Goal: Download file/media

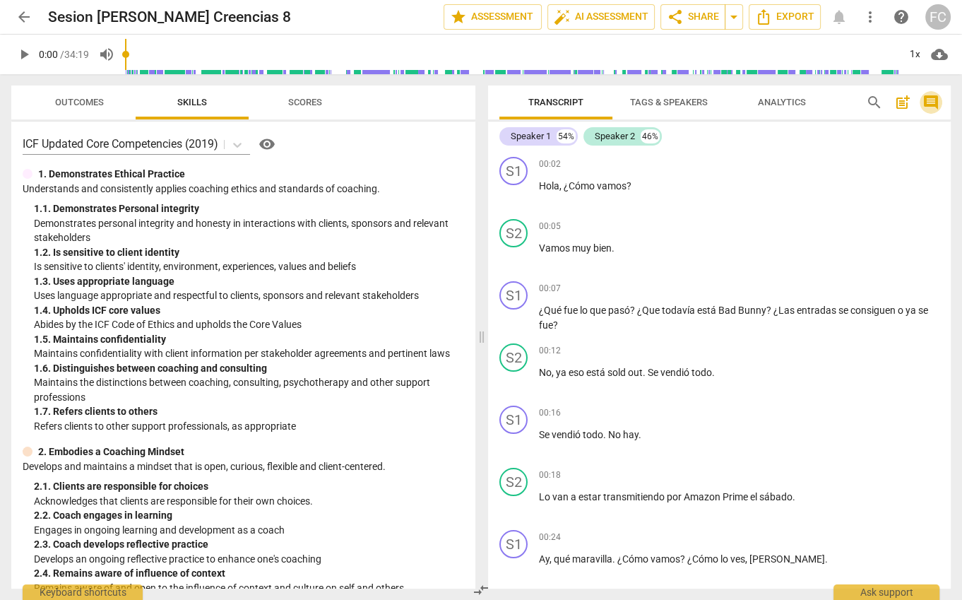
click at [929, 102] on span "comment" at bounding box center [931, 102] width 17 height 17
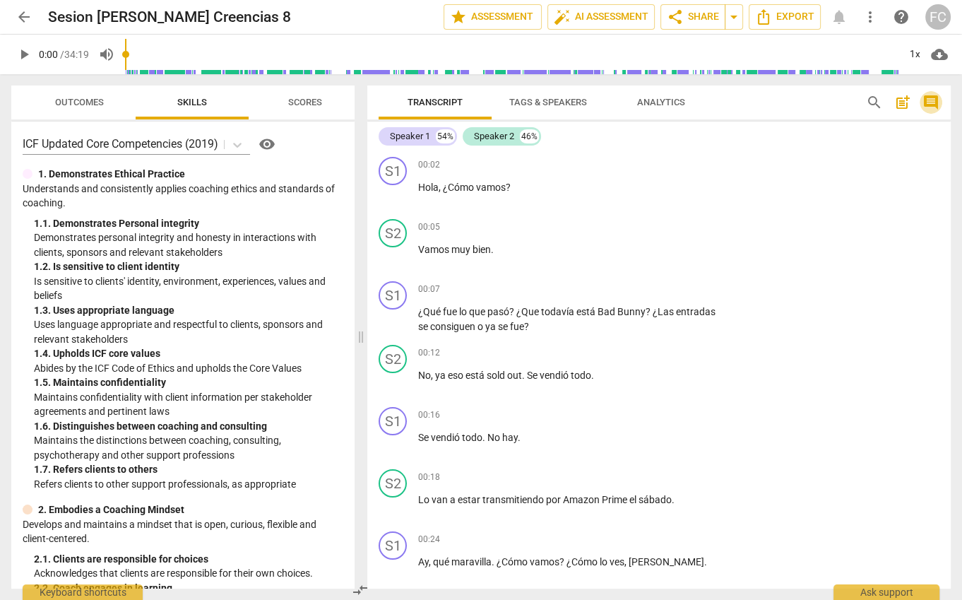
click at [929, 102] on span "comment" at bounding box center [931, 102] width 17 height 17
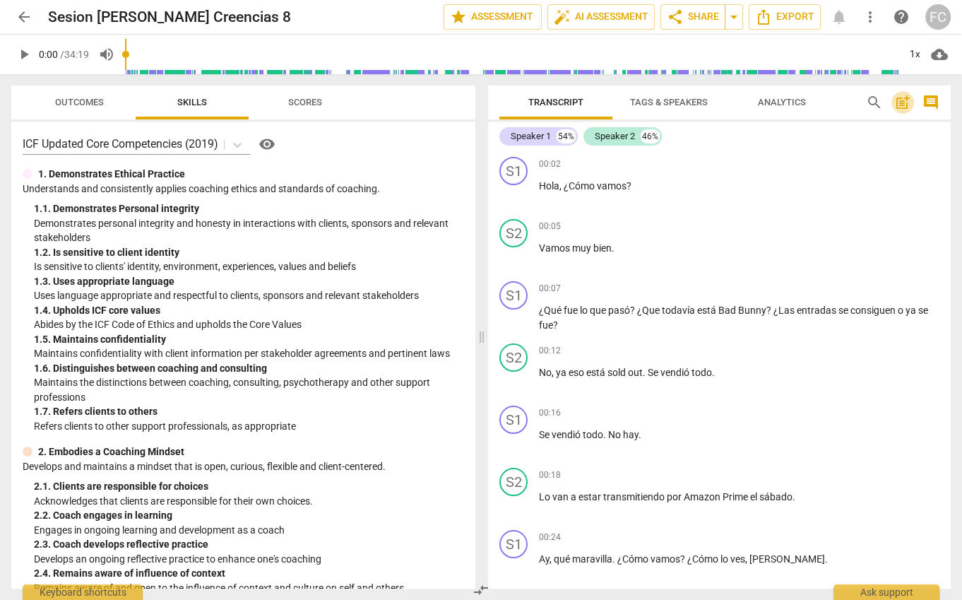
click at [903, 103] on span "post_add" at bounding box center [902, 102] width 17 height 17
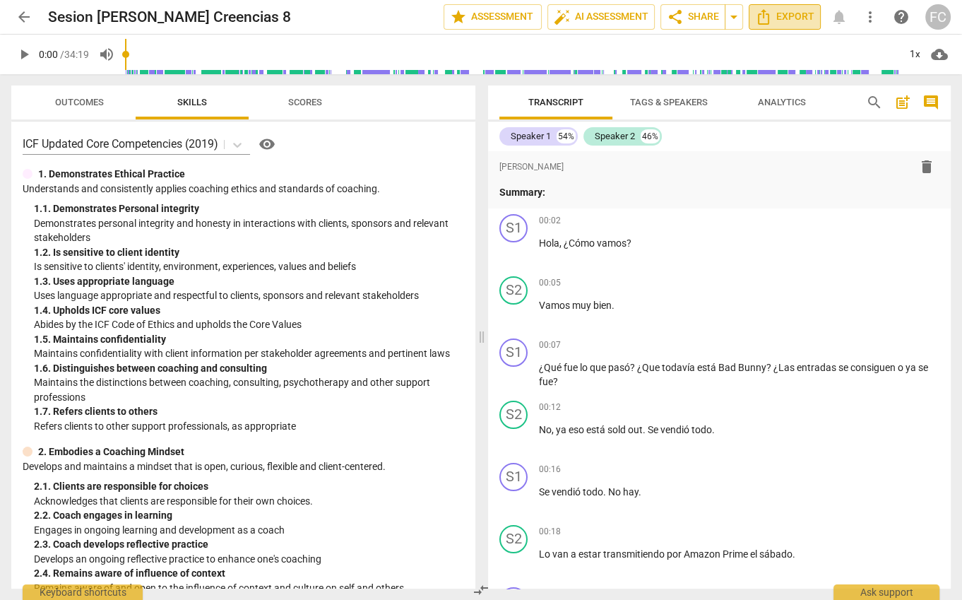
click at [796, 18] on span "Export" at bounding box center [784, 16] width 59 height 17
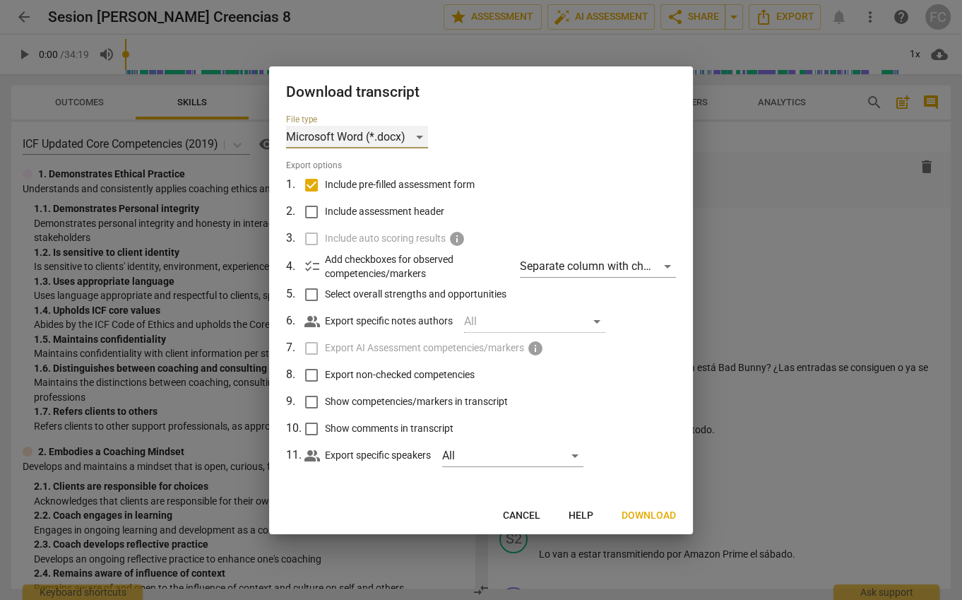
click at [401, 139] on div "Microsoft Word (*.docx)" at bounding box center [357, 137] width 142 height 23
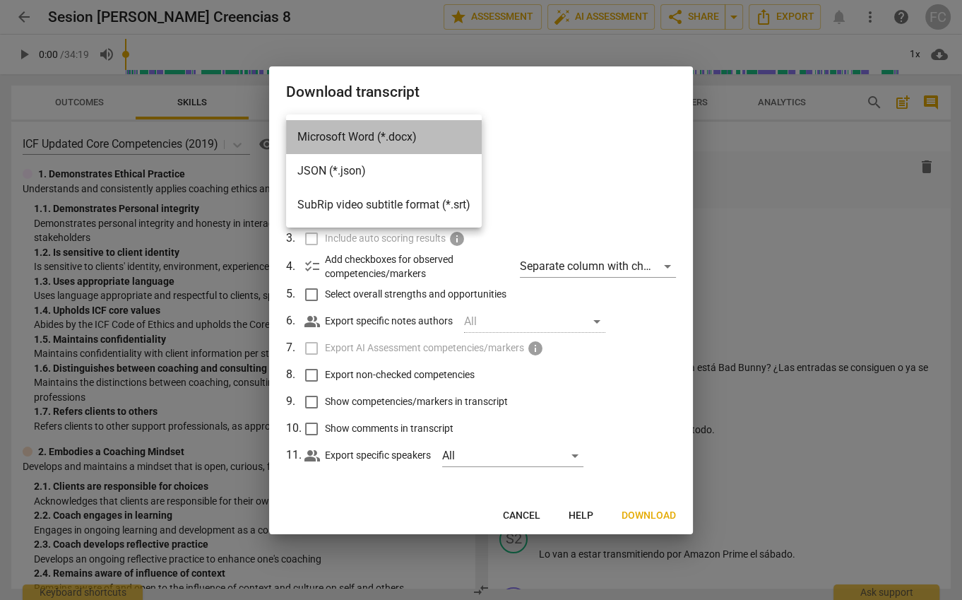
click at [401, 139] on li "Microsoft Word (*.docx)" at bounding box center [384, 137] width 196 height 34
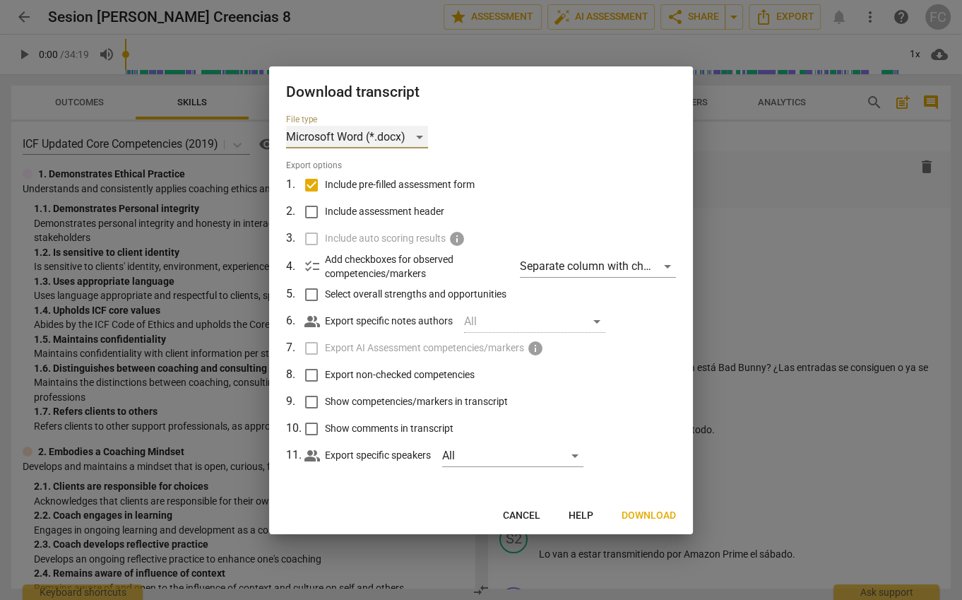
click at [401, 139] on div "Microsoft Word (*.docx)" at bounding box center [357, 137] width 142 height 23
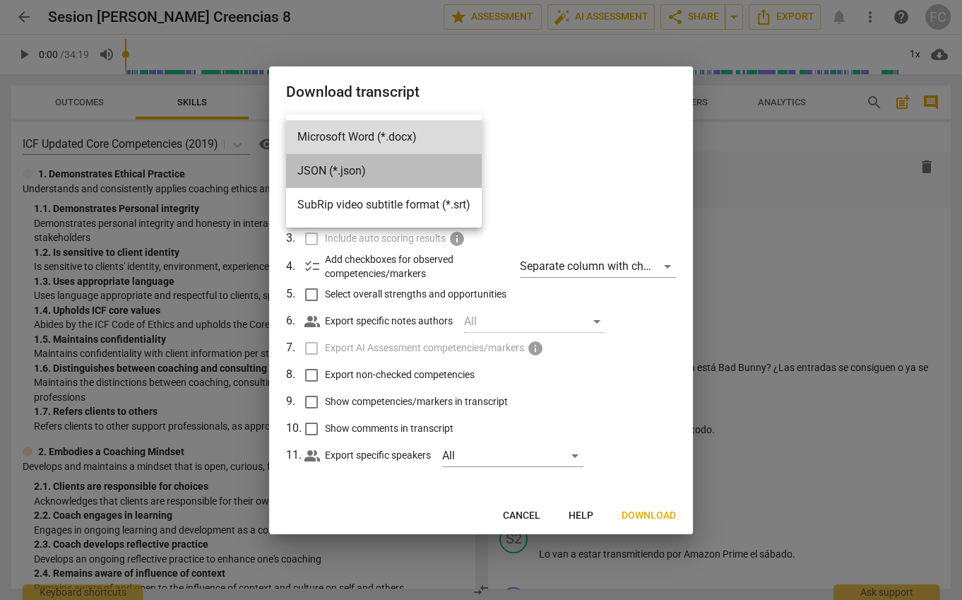
click at [389, 172] on li "JSON (*.json)" at bounding box center [384, 171] width 196 height 34
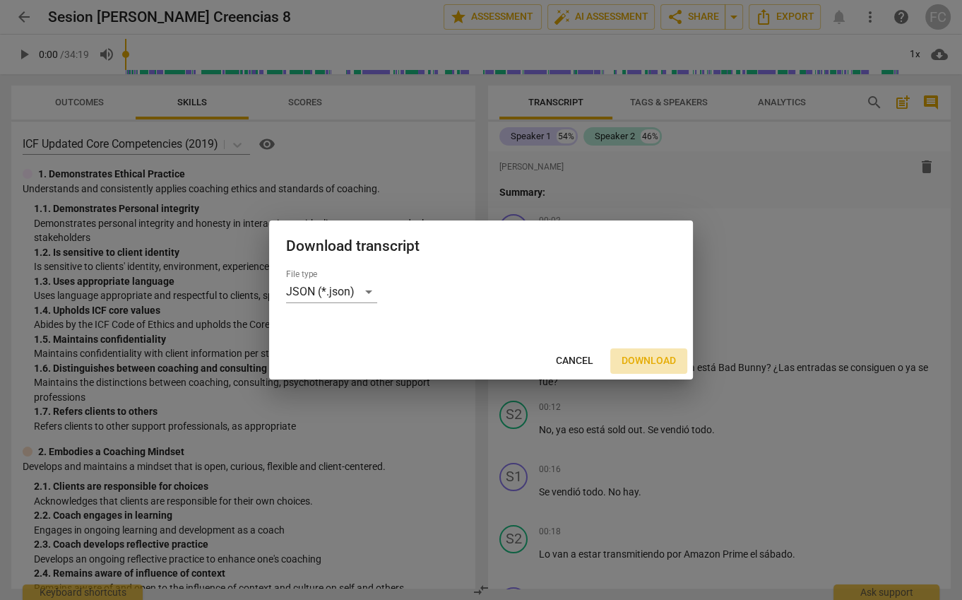
click at [659, 360] on span "Download" at bounding box center [649, 361] width 54 height 14
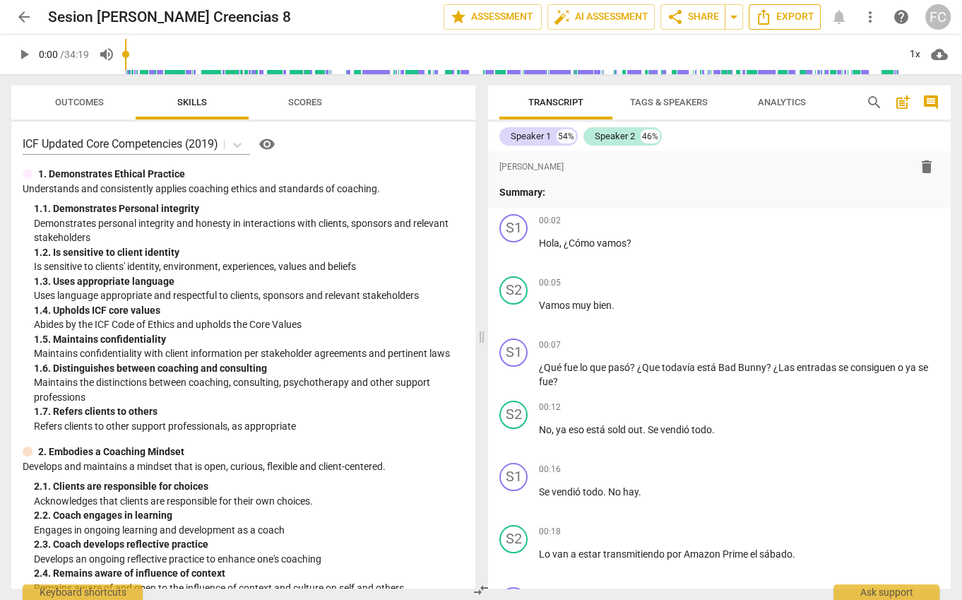
click at [788, 16] on span "Export" at bounding box center [784, 16] width 59 height 17
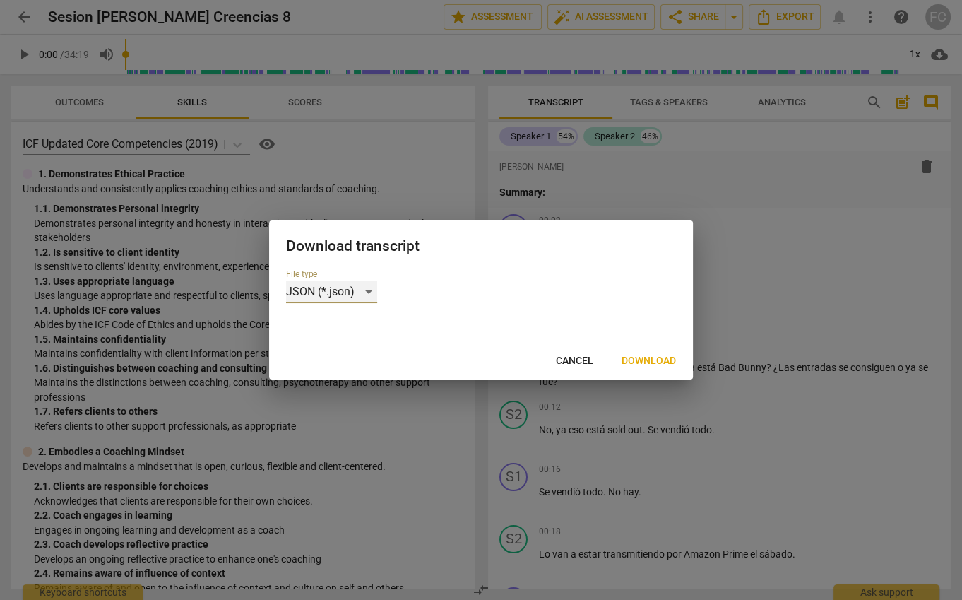
click at [369, 289] on div "JSON (*.json)" at bounding box center [331, 291] width 91 height 23
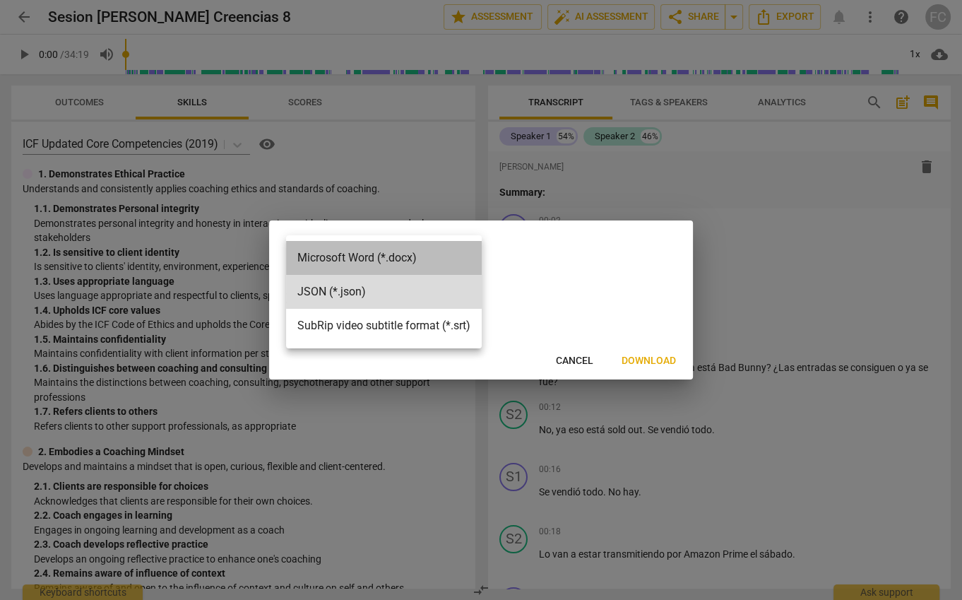
click at [361, 252] on li "Microsoft Word (*.docx)" at bounding box center [384, 258] width 196 height 34
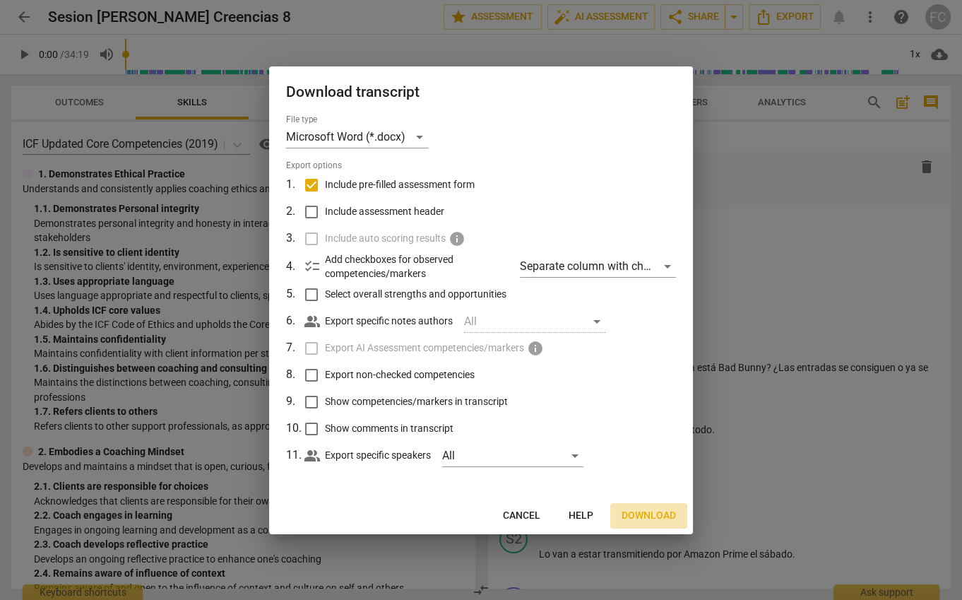
click at [641, 514] on span "Download" at bounding box center [649, 516] width 54 height 14
